Goal: Information Seeking & Learning: Check status

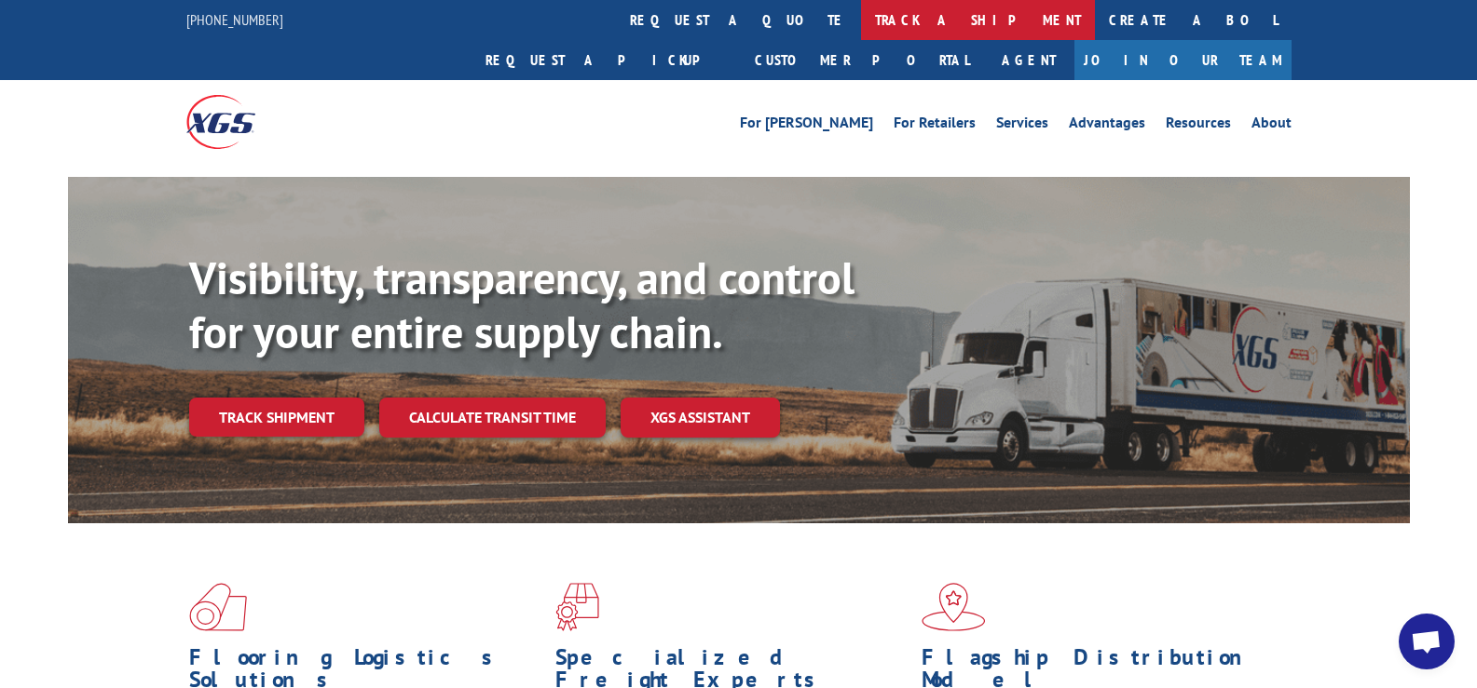
click at [861, 24] on link "track a shipment" at bounding box center [978, 20] width 234 height 40
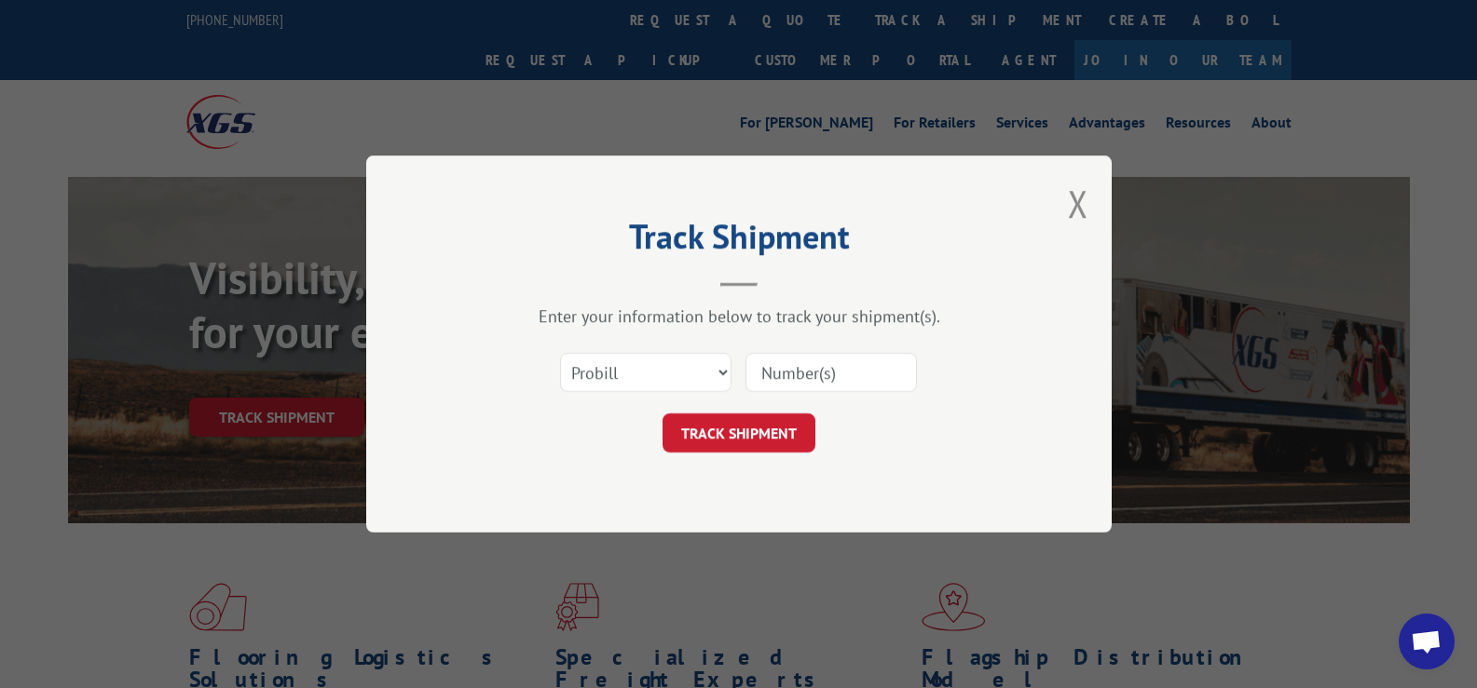
click at [769, 369] on input at bounding box center [830, 372] width 171 height 39
paste input "17619943"
type input "17619943"
click at [740, 438] on button "TRACK SHIPMENT" at bounding box center [738, 433] width 153 height 39
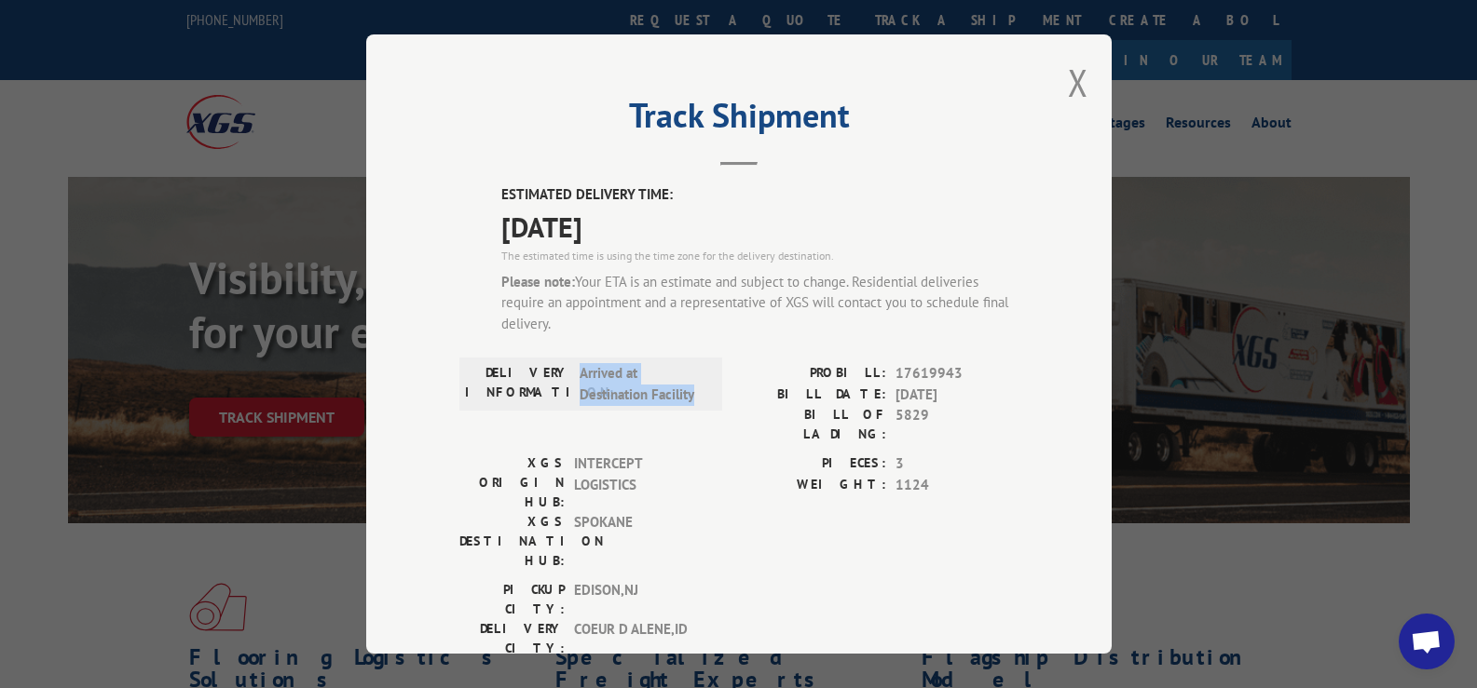
drag, startPoint x: 572, startPoint y: 374, endPoint x: 697, endPoint y: 393, distance: 126.2
click at [697, 393] on span "Arrived at Destination Facility" at bounding box center [642, 384] width 126 height 42
copy span "Arrived at Destination Facility"
click at [1068, 87] on button "Close modal" at bounding box center [1078, 82] width 20 height 49
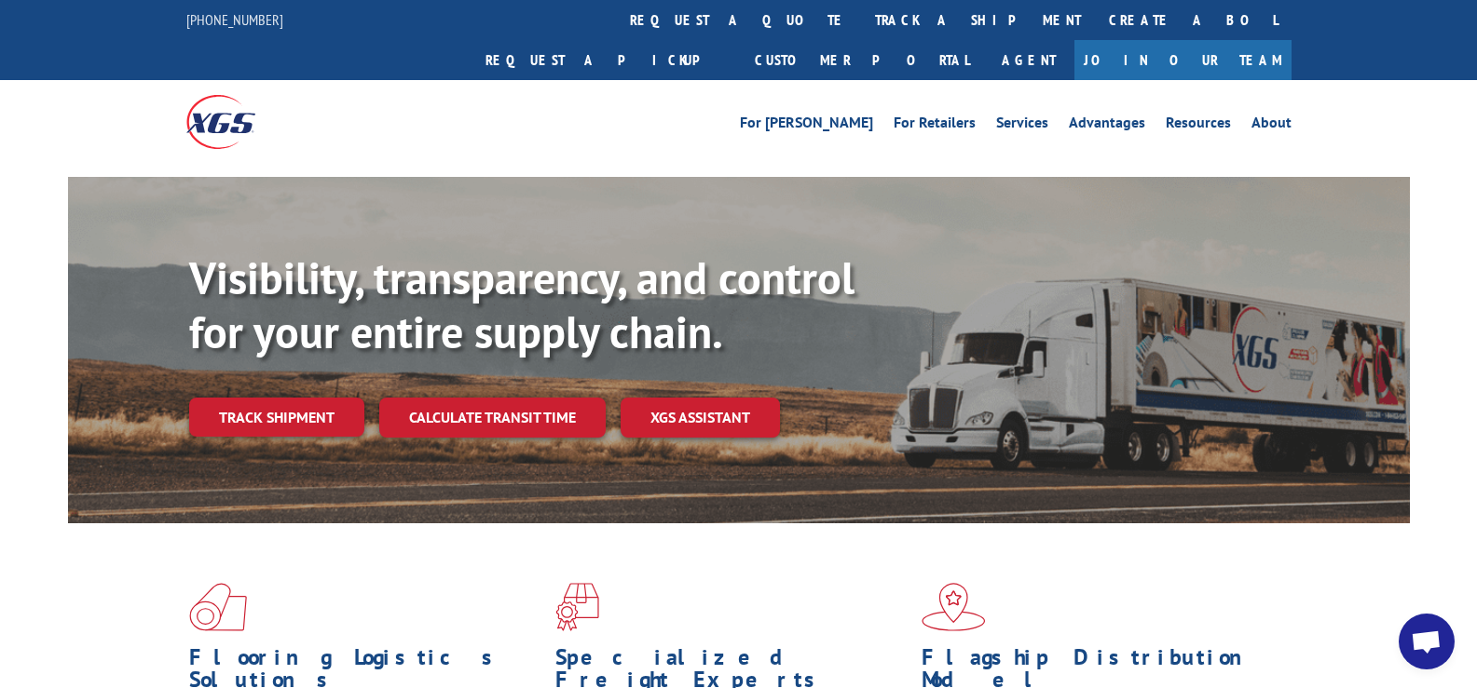
click at [1451, 351] on div "Visibility, transparency, and control for your entire supply chain. Track shipm…" at bounding box center [738, 368] width 1477 height 383
click at [1345, 104] on div "For [PERSON_NAME] For Retailers Services Advantages Resources About For [PERSON…" at bounding box center [738, 121] width 1477 height 83
